Goal: Information Seeking & Learning: Check status

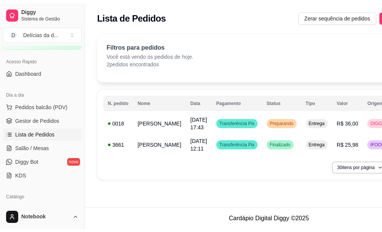
scroll to position [114, 0]
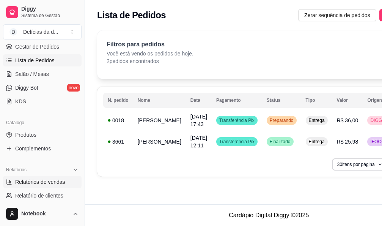
click at [56, 181] on span "Relatórios de vendas" at bounding box center [40, 182] width 50 height 8
select select "ALL"
select select "0"
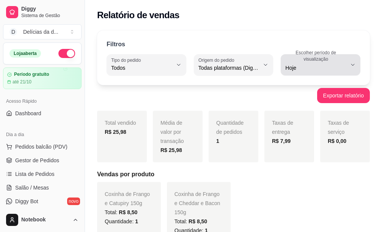
click at [354, 66] on icon "button" at bounding box center [353, 65] width 6 height 6
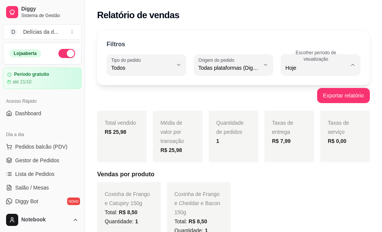
click at [298, 129] on li "15 dias" at bounding box center [320, 124] width 71 height 12
type input "15"
select select "15"
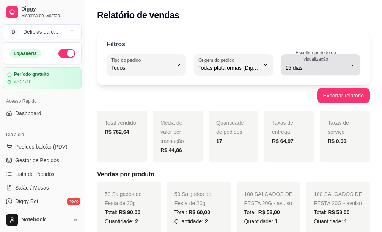
click at [353, 64] on icon "button" at bounding box center [353, 65] width 6 height 6
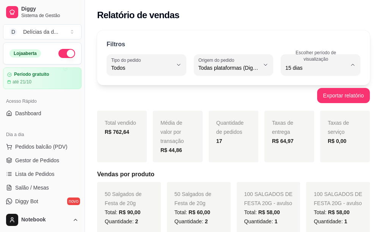
click at [309, 164] on span "Customizado" at bounding box center [316, 160] width 57 height 7
type input "-1"
select select "-1"
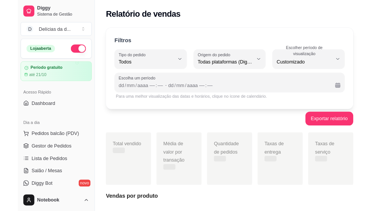
scroll to position [7, 0]
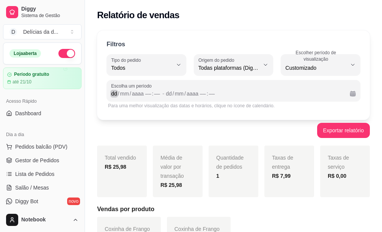
click at [112, 93] on div "dd" at bounding box center [114, 94] width 8 height 8
click at [163, 94] on div "dd" at bounding box center [166, 94] width 8 height 8
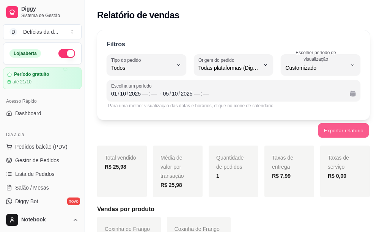
click at [353, 132] on button "Exportar relatório" at bounding box center [343, 130] width 51 height 15
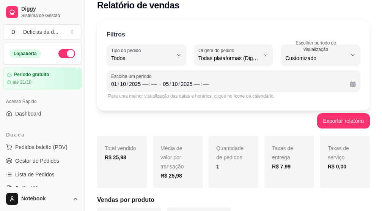
scroll to position [0, 0]
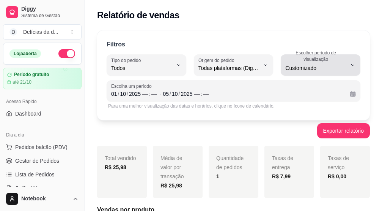
click at [351, 63] on icon "button" at bounding box center [353, 65] width 6 height 6
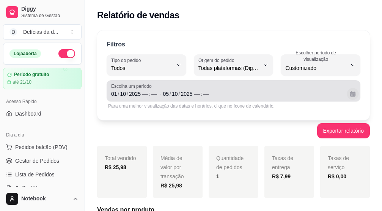
click at [356, 93] on button "Calendário" at bounding box center [353, 94] width 12 height 12
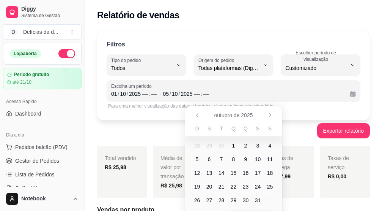
click at [233, 145] on span "1" at bounding box center [233, 146] width 3 height 8
click at [249, 145] on span "2" at bounding box center [246, 145] width 12 height 12
click at [292, 132] on div "Exportar relatório" at bounding box center [233, 130] width 273 height 15
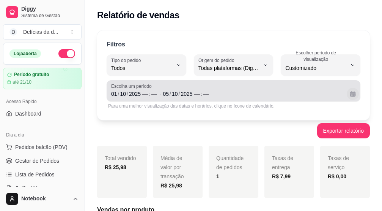
click at [350, 96] on button "Calendário" at bounding box center [353, 94] width 12 height 12
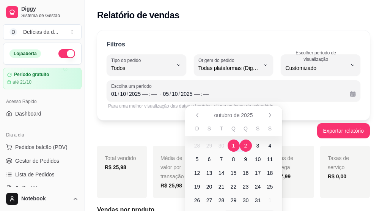
click at [301, 112] on div "Filtros ALL Tipo do pedido Todos Entrega Retirada Mesa Consumo local Tipo do pe…" at bounding box center [233, 75] width 273 height 90
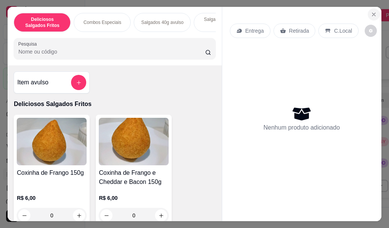
click at [370, 11] on icon "Close" at bounding box center [373, 14] width 6 height 6
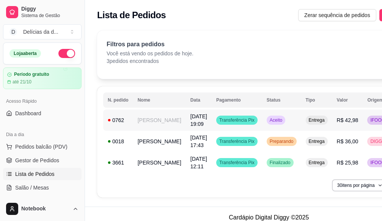
click at [229, 122] on span "Transferência Pix" at bounding box center [237, 120] width 38 height 6
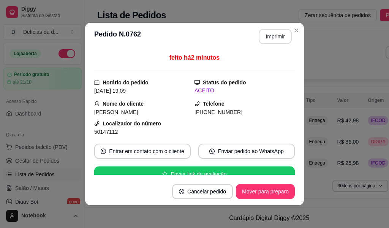
click at [271, 38] on button "Imprimir" at bounding box center [274, 36] width 33 height 15
click at [272, 37] on button "Imprimir" at bounding box center [274, 36] width 33 height 15
click at [260, 193] on button "Mover para preparo" at bounding box center [264, 191] width 57 height 15
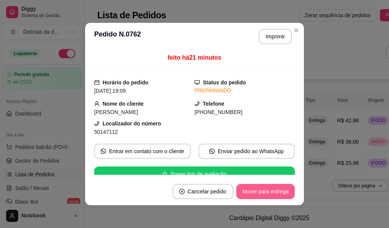
click at [260, 193] on button "Mover para entrega" at bounding box center [265, 191] width 58 height 15
click at [260, 193] on button "Mover para finalizado" at bounding box center [263, 191] width 61 height 15
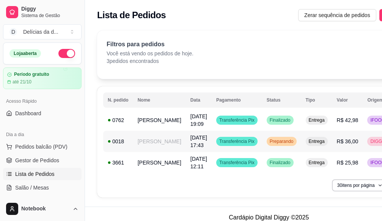
click at [268, 144] on span "Preparando" at bounding box center [281, 142] width 27 height 6
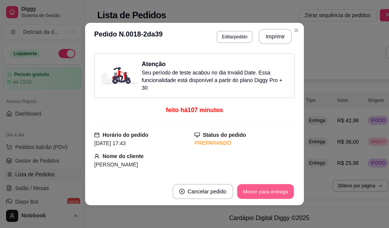
click at [259, 190] on button "Mover para entrega" at bounding box center [265, 191] width 57 height 15
click at [259, 190] on button "Mover para finalizado" at bounding box center [263, 191] width 61 height 15
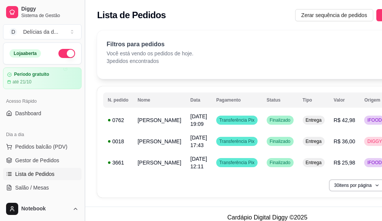
drag, startPoint x: 83, startPoint y: 85, endPoint x: 83, endPoint y: 91, distance: 6.1
click at [83, 91] on button "Toggle Sidebar" at bounding box center [85, 110] width 6 height 221
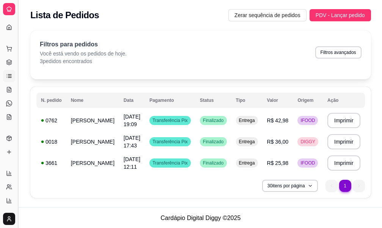
click at [19, 72] on button "Toggle Sidebar" at bounding box center [18, 114] width 6 height 228
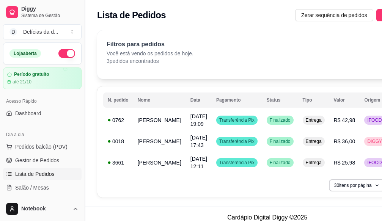
click at [82, 90] on button "Toggle Sidebar" at bounding box center [85, 110] width 6 height 221
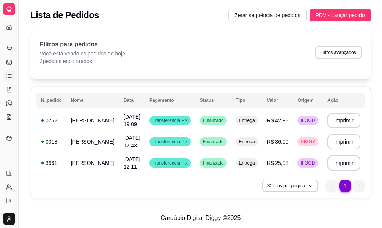
click at [19, 71] on button "Toggle Sidebar" at bounding box center [18, 114] width 6 height 228
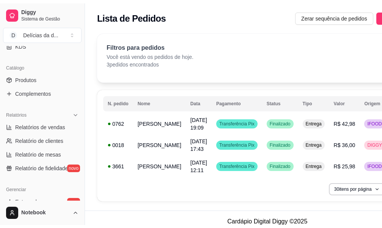
scroll to position [178, 0]
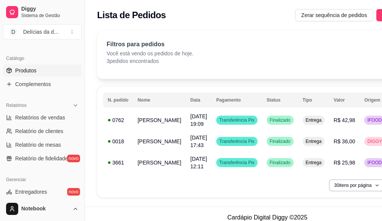
click at [33, 71] on span "Produtos" at bounding box center [25, 71] width 21 height 8
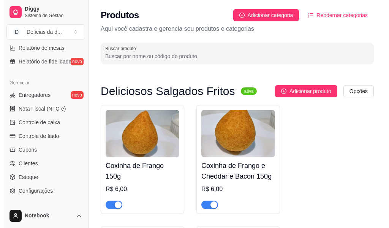
scroll to position [280, 0]
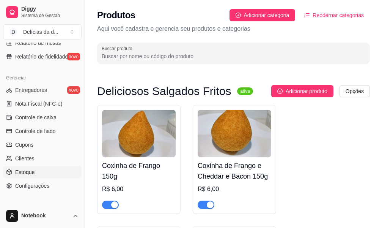
click at [14, 173] on link "Estoque" at bounding box center [42, 172] width 79 height 12
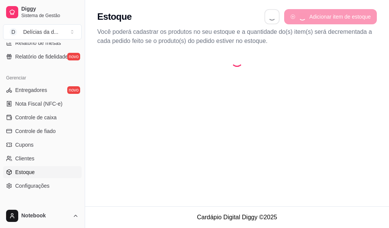
select select "QUANTITY_ORDER"
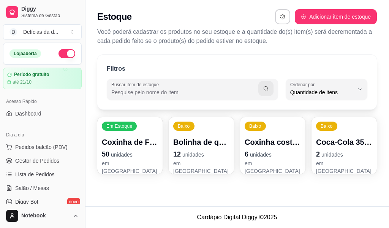
click at [86, 32] on button "Toggle Sidebar" at bounding box center [85, 114] width 6 height 228
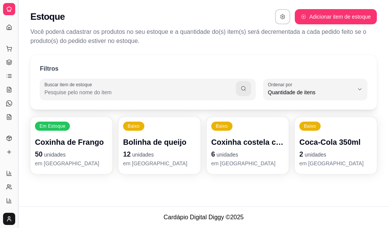
click at [19, 36] on button "Toggle Sidebar" at bounding box center [18, 114] width 6 height 228
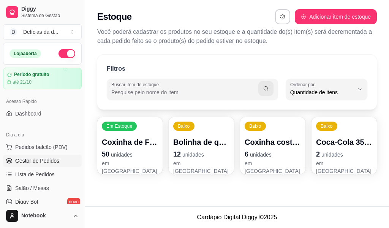
click at [44, 162] on span "Gestor de Pedidos" at bounding box center [37, 161] width 44 height 8
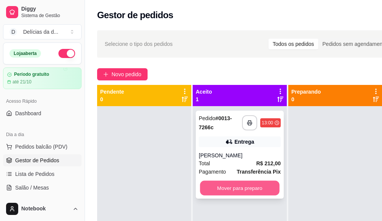
click at [260, 185] on button "Mover para preparo" at bounding box center [240, 188] width 80 height 15
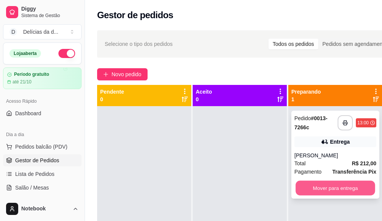
click at [298, 187] on button "Mover para entrega" at bounding box center [336, 188] width 80 height 15
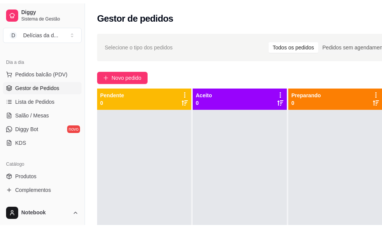
scroll to position [228, 0]
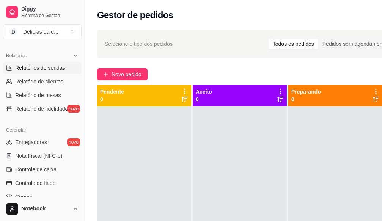
click at [47, 70] on span "Relatórios de vendas" at bounding box center [40, 68] width 50 height 8
select select "ALL"
select select "0"
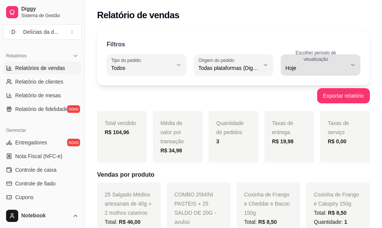
click at [351, 61] on button "Escolher período de visualização Hoje" at bounding box center [321, 64] width 80 height 21
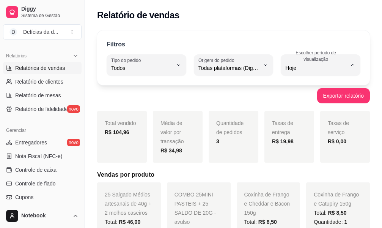
click at [301, 124] on span "15 dias" at bounding box center [316, 123] width 57 height 7
type input "15"
select select "15"
